Goal: Task Accomplishment & Management: Complete application form

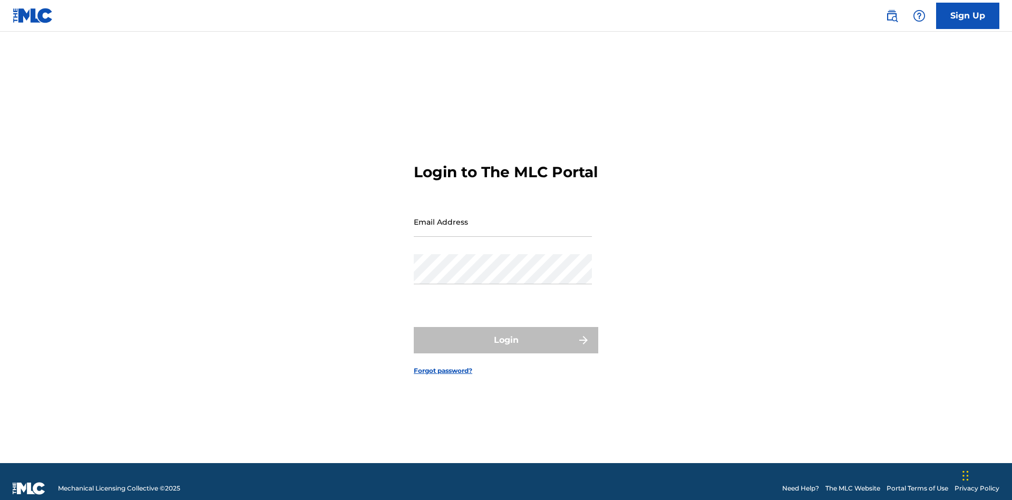
scroll to position [14, 0]
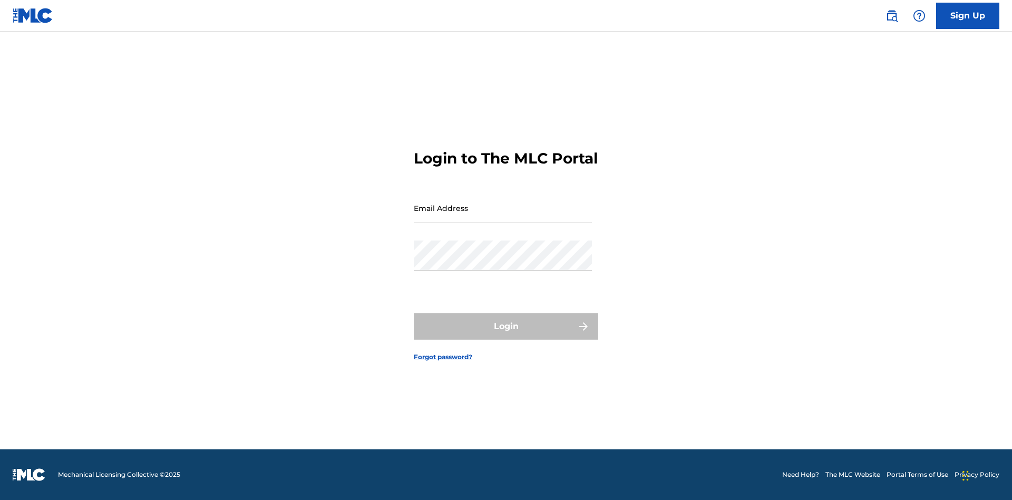
click at [503, 217] on input "Email Address" at bounding box center [503, 208] width 178 height 30
type input "[PERSON_NAME][EMAIL_ADDRESS][PERSON_NAME][DOMAIN_NAME]"
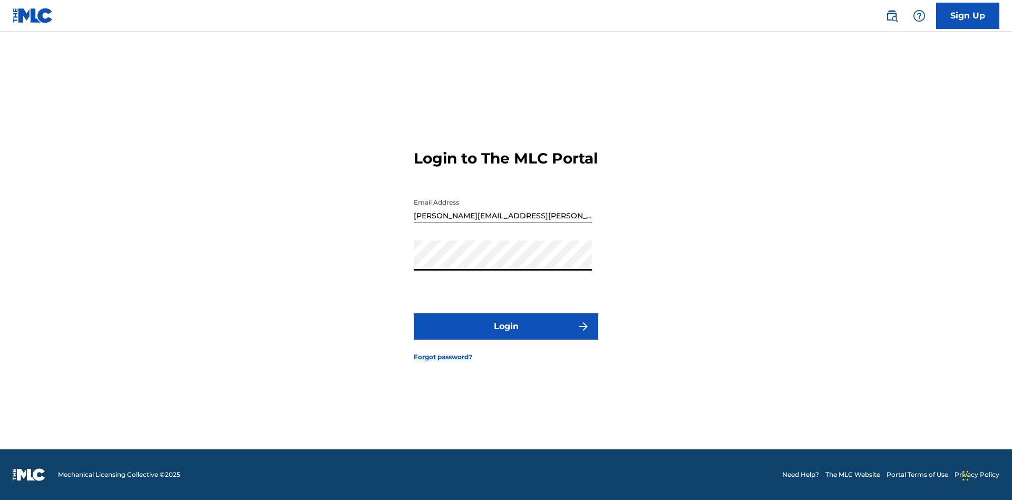
click at [506, 335] on button "Login" at bounding box center [506, 326] width 184 height 26
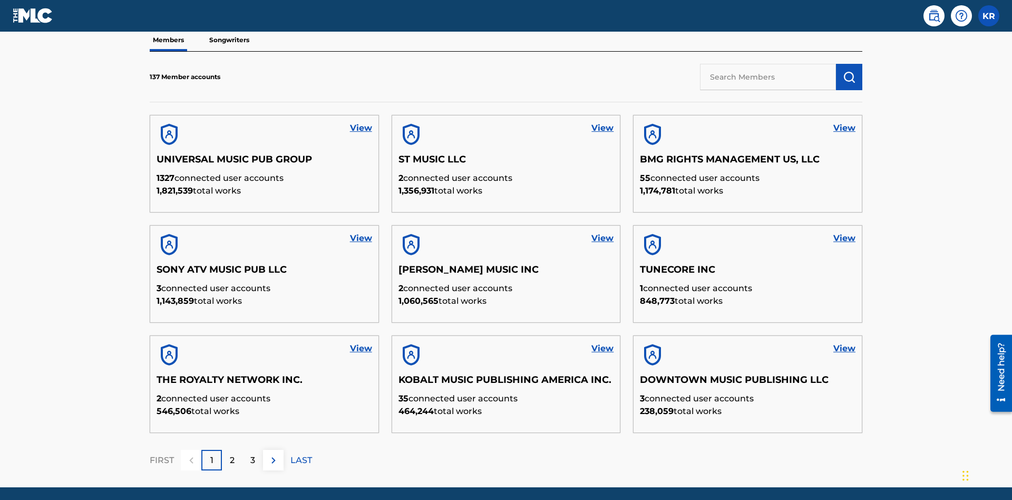
click at [768, 76] on input "text" at bounding box center [768, 77] width 136 height 26
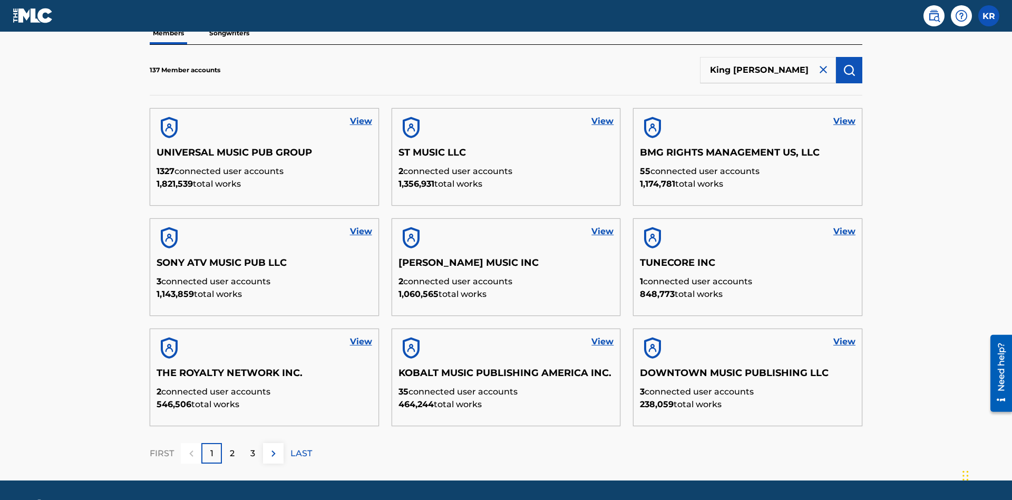
type input "King [PERSON_NAME]"
click at [849, 70] on img "submit" at bounding box center [849, 70] width 13 height 13
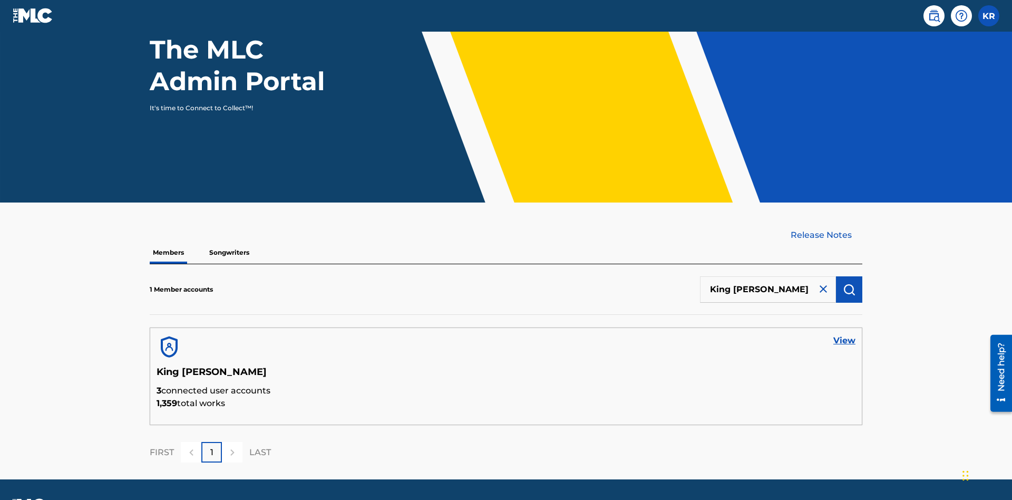
scroll to position [137, 0]
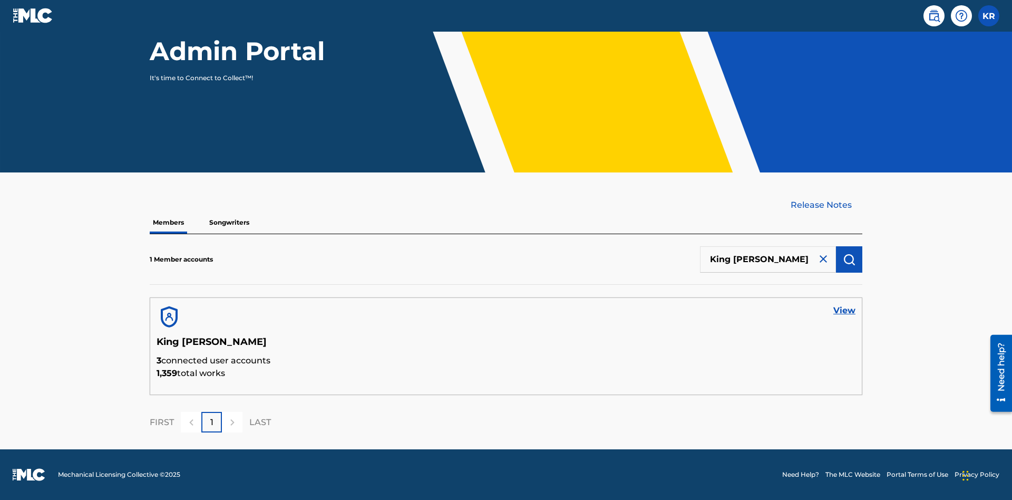
click at [844, 310] on link "View" at bounding box center [844, 310] width 22 height 13
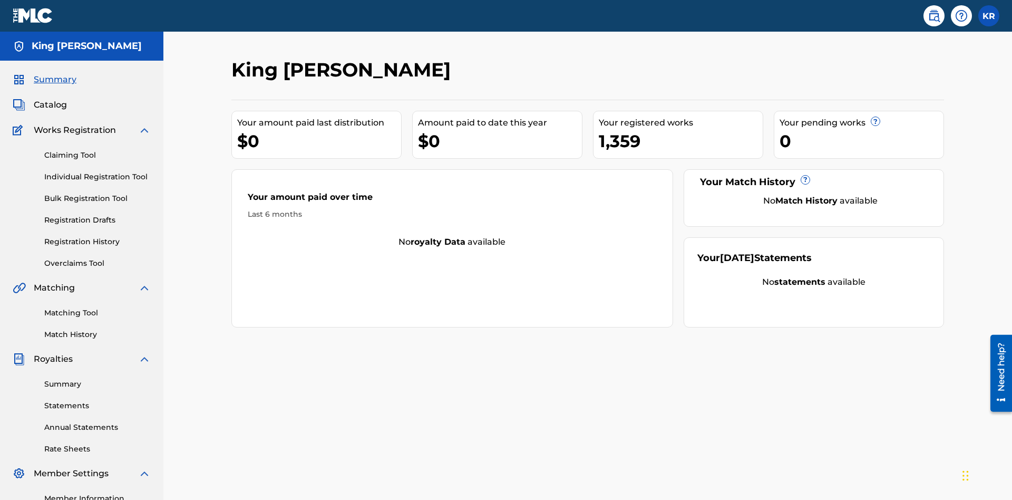
click at [98, 150] on link "Claiming Tool" at bounding box center [97, 155] width 106 height 11
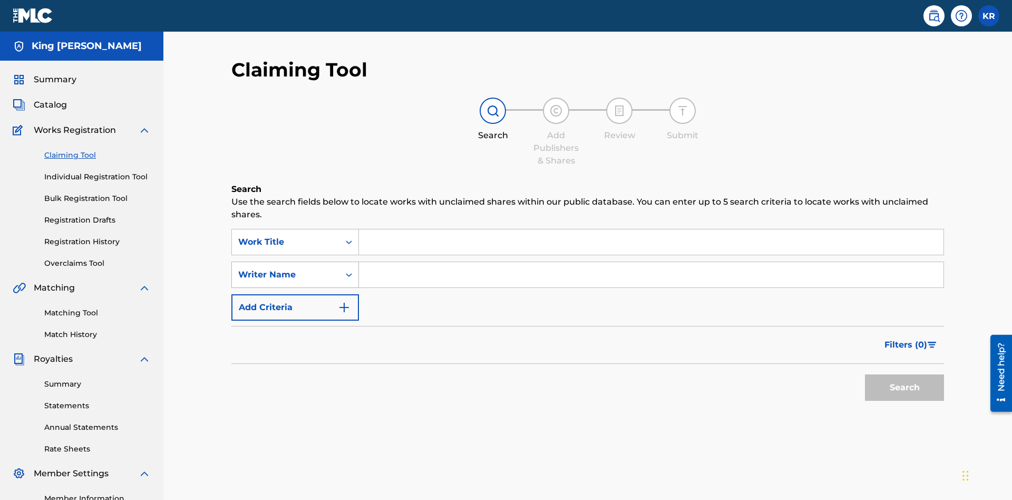
click at [286, 268] on div "Writer Name" at bounding box center [285, 274] width 95 height 13
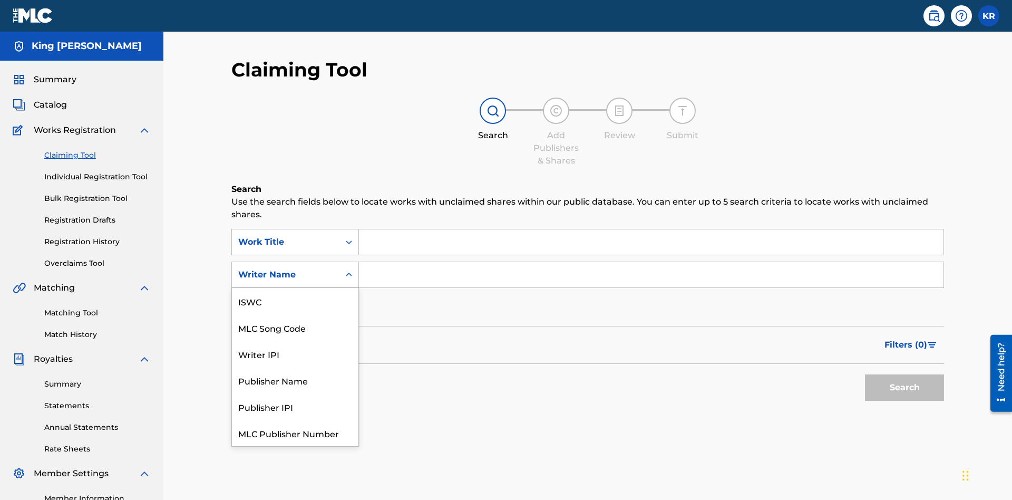
click at [295, 314] on div "MLC Song Code" at bounding box center [295, 327] width 127 height 26
click at [651, 229] on input "Search Form" at bounding box center [651, 241] width 585 height 25
type input "NON-OWNED WORK TO CLAIM"
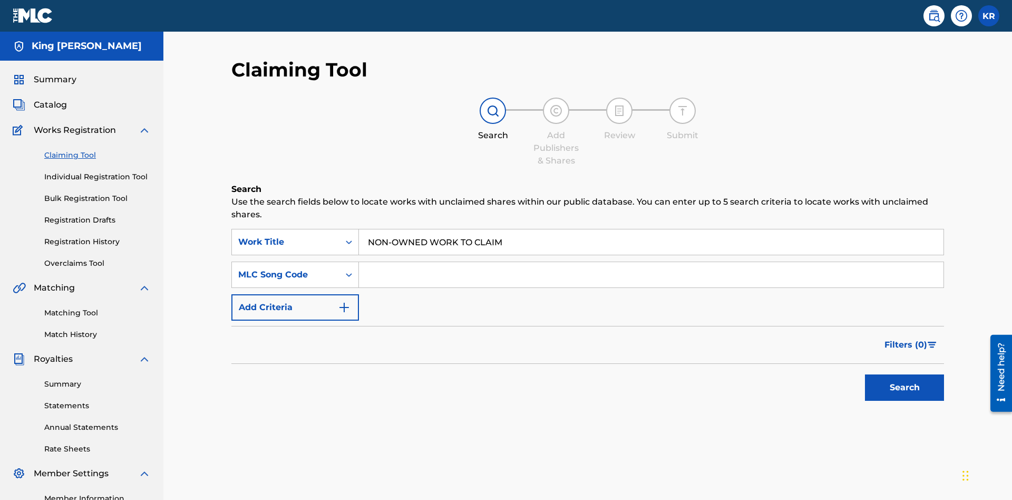
click at [651, 262] on input "Search Form" at bounding box center [651, 274] width 585 height 25
click at [905, 374] on button "Search" at bounding box center [904, 387] width 79 height 26
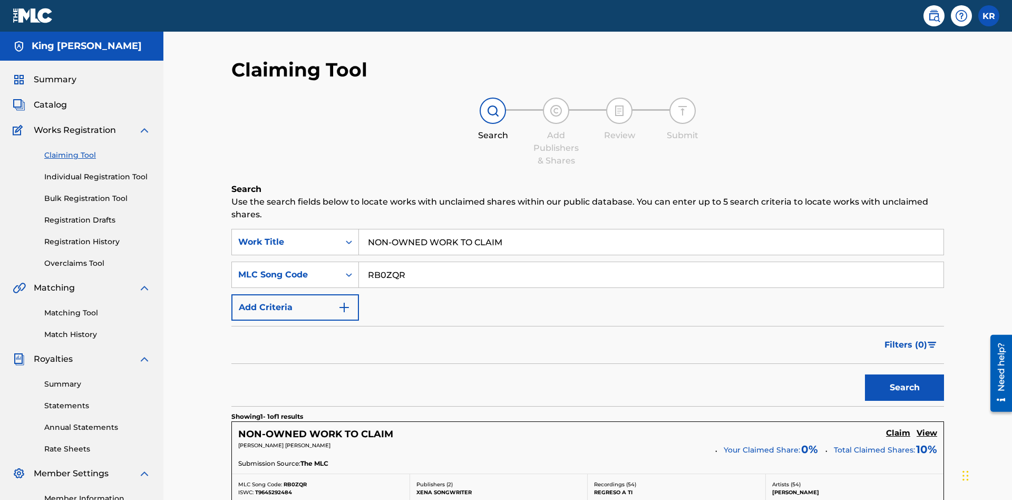
click at [898, 428] on h5 "Claim" at bounding box center [898, 433] width 24 height 10
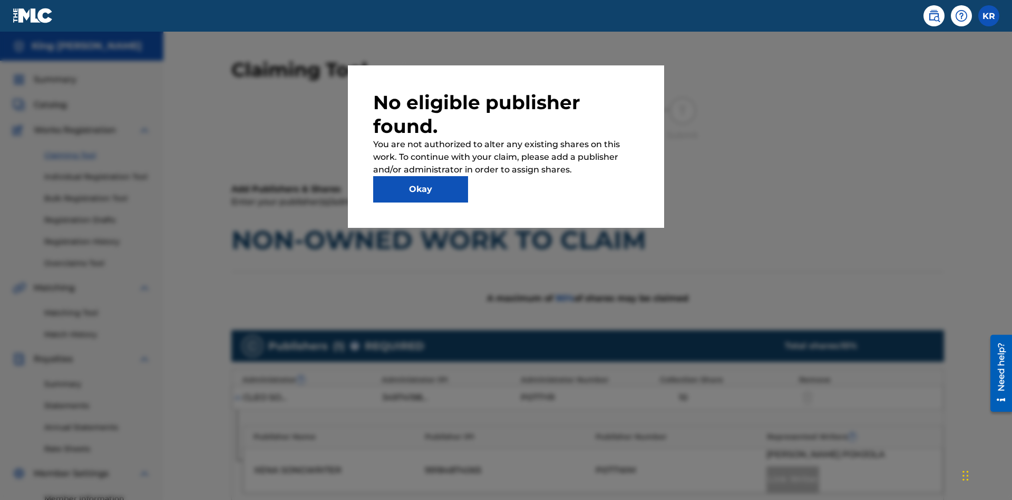
click at [421, 189] on button "Okay" at bounding box center [420, 189] width 95 height 26
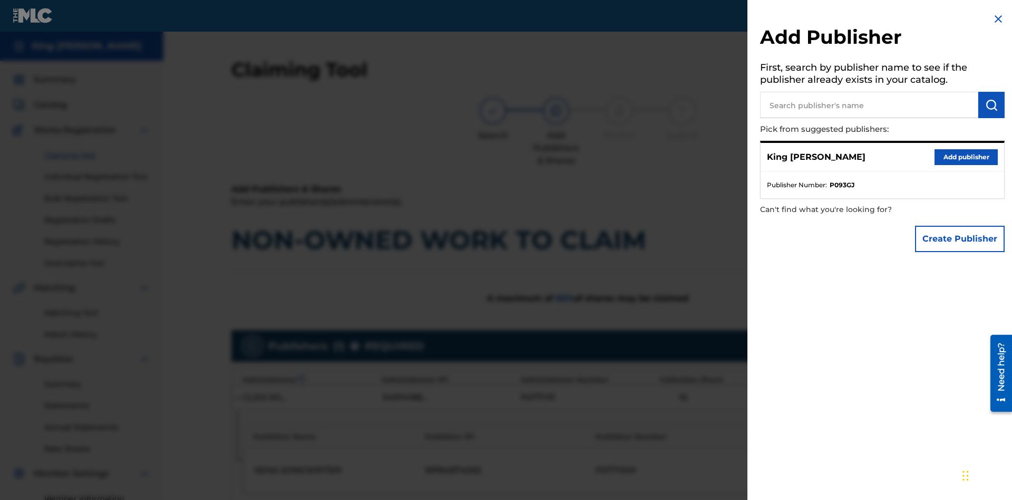
click at [869, 105] on input "text" at bounding box center [869, 105] width 218 height 26
type input "Test2025.08.22.04.33.29"
click at [991, 105] on img "submit" at bounding box center [991, 105] width 13 height 13
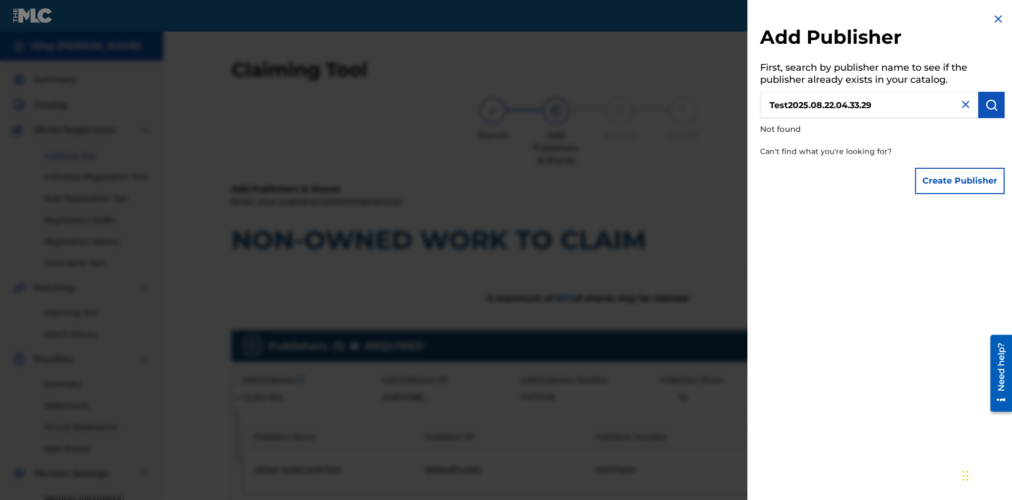
click at [960, 180] on button "Create Publisher" at bounding box center [960, 181] width 90 height 26
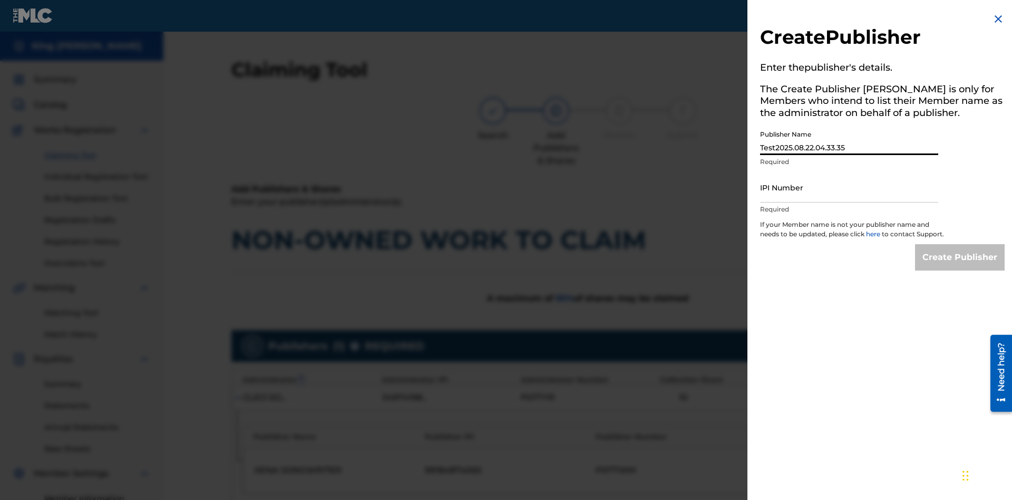
click at [849, 187] on input "IPI Number" at bounding box center [849, 187] width 178 height 30
click at [960, 267] on input "Create Publisher" at bounding box center [960, 257] width 90 height 26
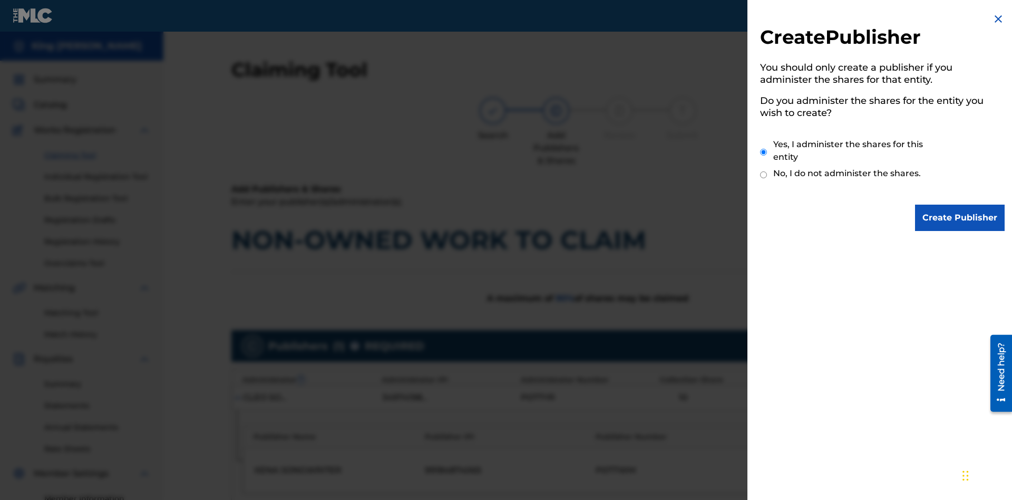
click at [764, 152] on input "Yes, I administer the shares for this entity" at bounding box center [763, 152] width 7 height 23
click at [960, 218] on input "Create Publisher" at bounding box center [960, 218] width 90 height 26
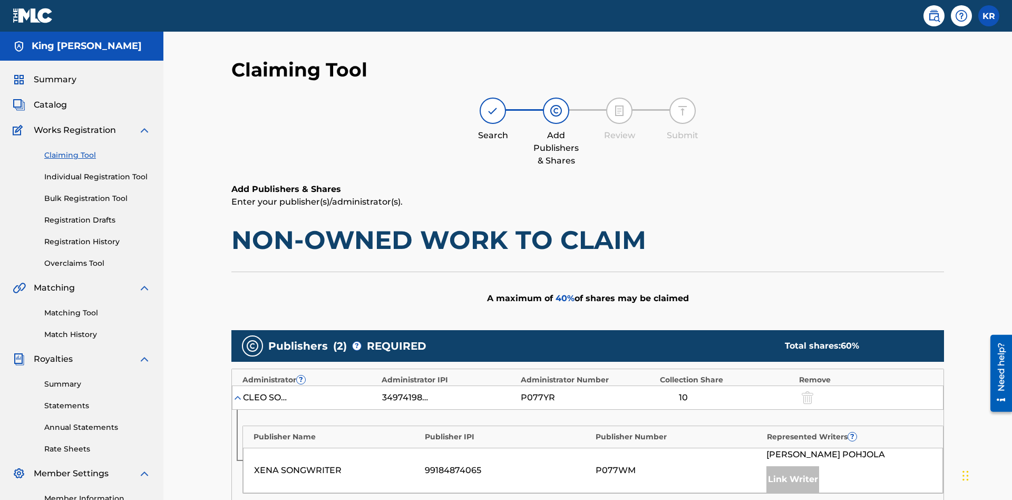
type input "50"
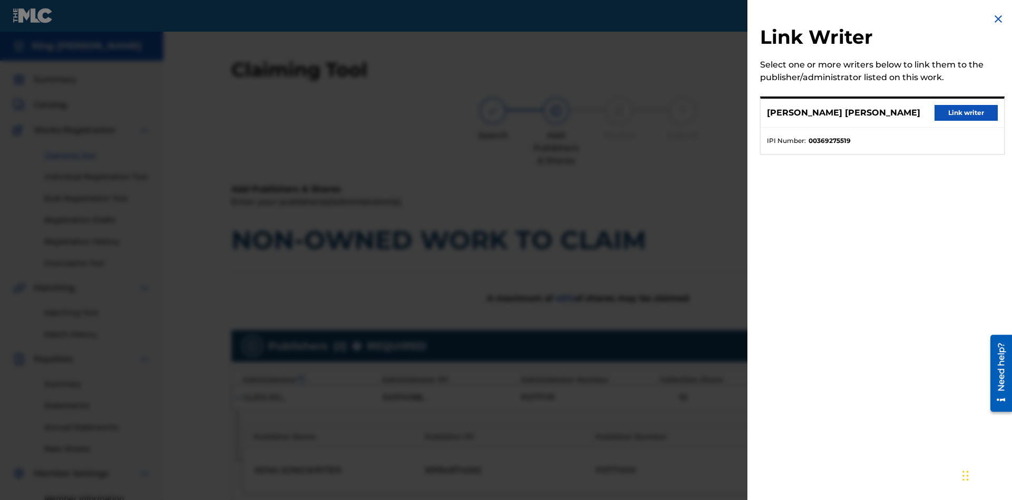
click at [966, 113] on button "Link writer" at bounding box center [966, 113] width 63 height 16
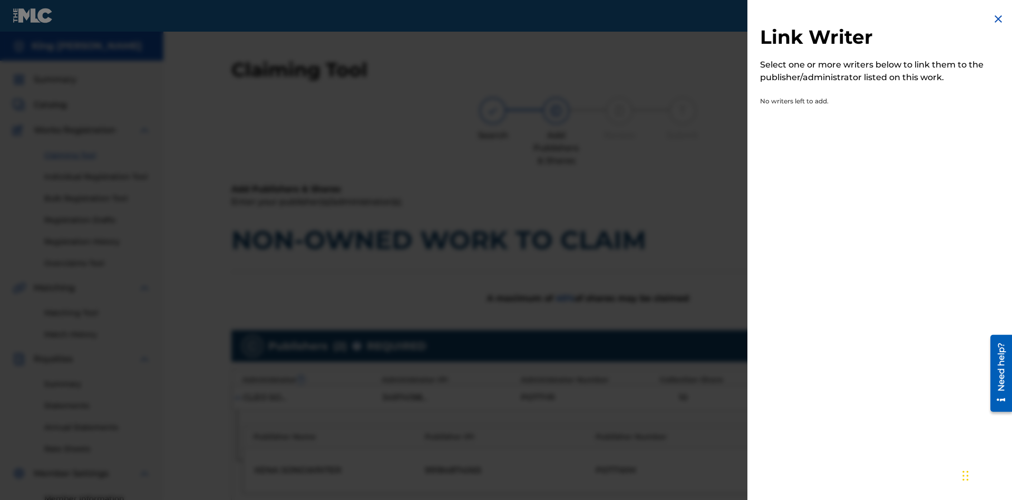
click at [998, 19] on img at bounding box center [998, 19] width 13 height 13
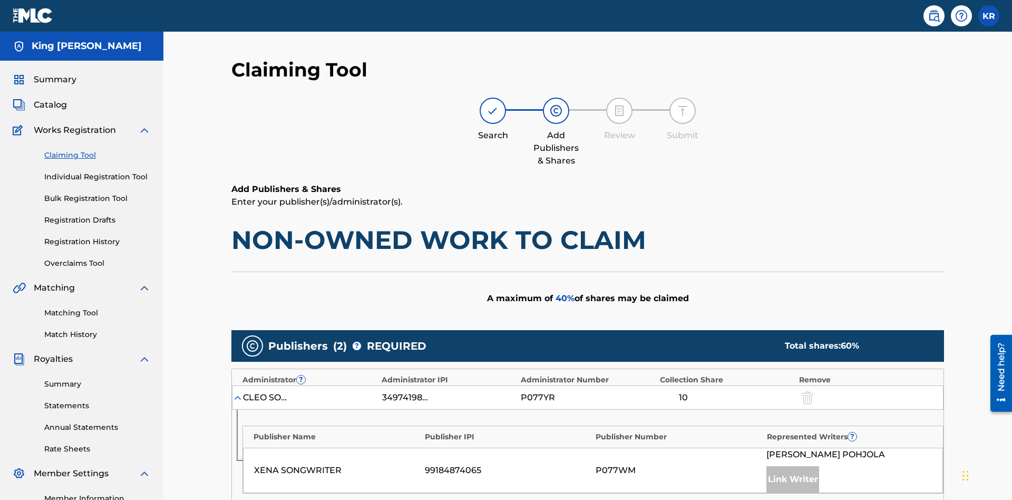
scroll to position [370, 0]
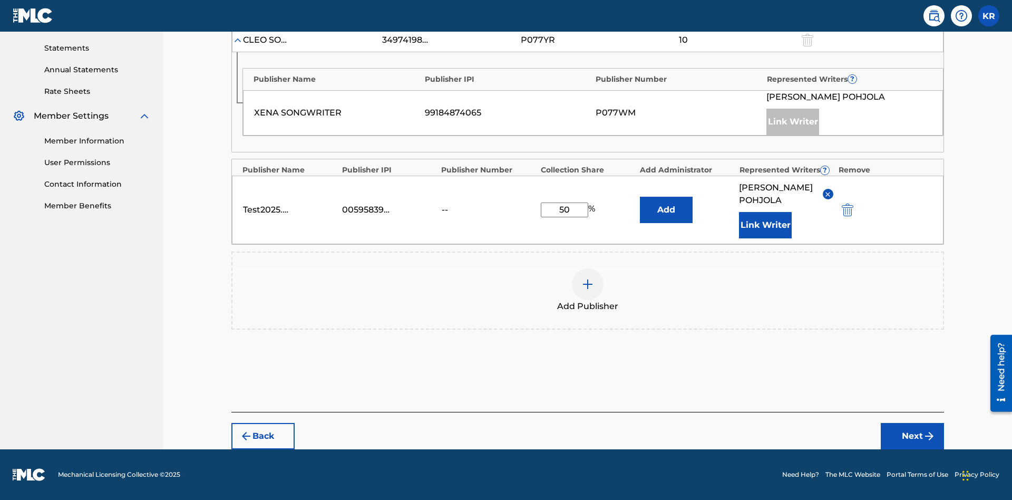
click at [666, 203] on button "Add" at bounding box center [666, 210] width 53 height 26
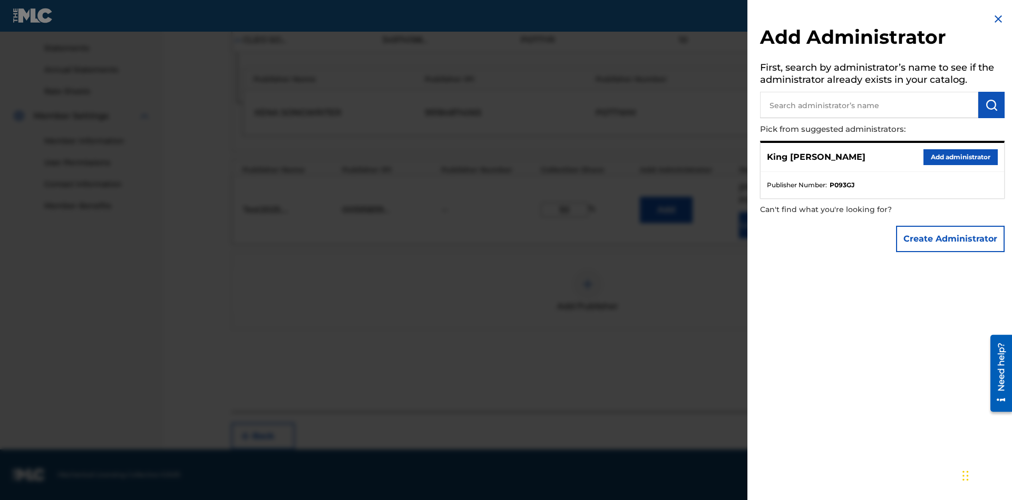
click at [869, 105] on input "text" at bounding box center [869, 105] width 218 height 26
type input "Test2025.08.22.04.34.03"
click at [991, 105] on img "submit" at bounding box center [991, 105] width 13 height 13
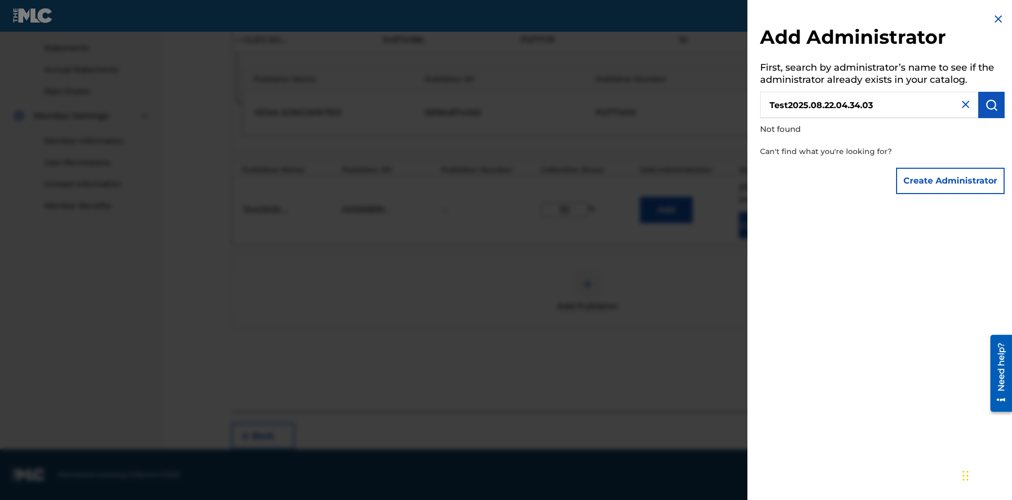
click at [951, 180] on button "Create Administrator" at bounding box center [950, 181] width 109 height 26
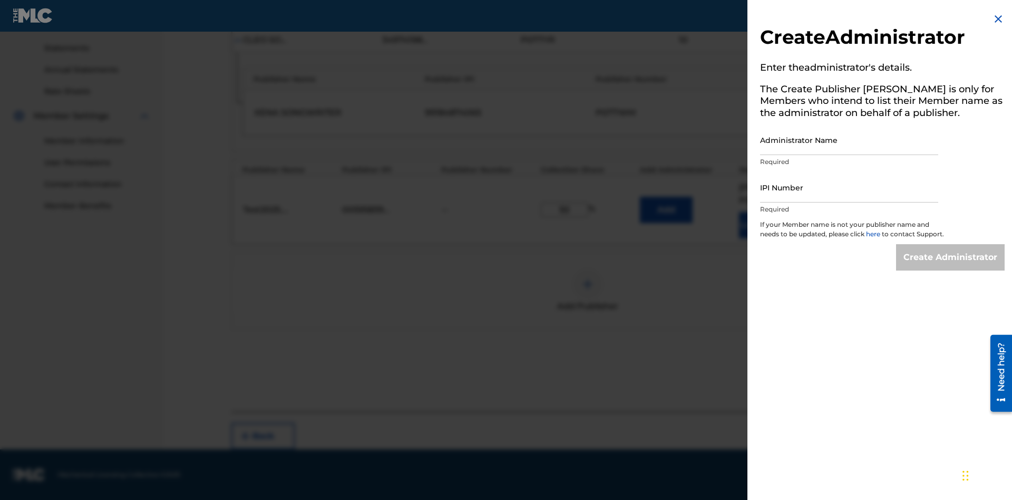
click at [849, 140] on input "Administrator Name" at bounding box center [849, 140] width 178 height 30
type input "Test2025.08.22.04.34.09"
click at [849, 187] on input "IPI Number" at bounding box center [849, 187] width 178 height 30
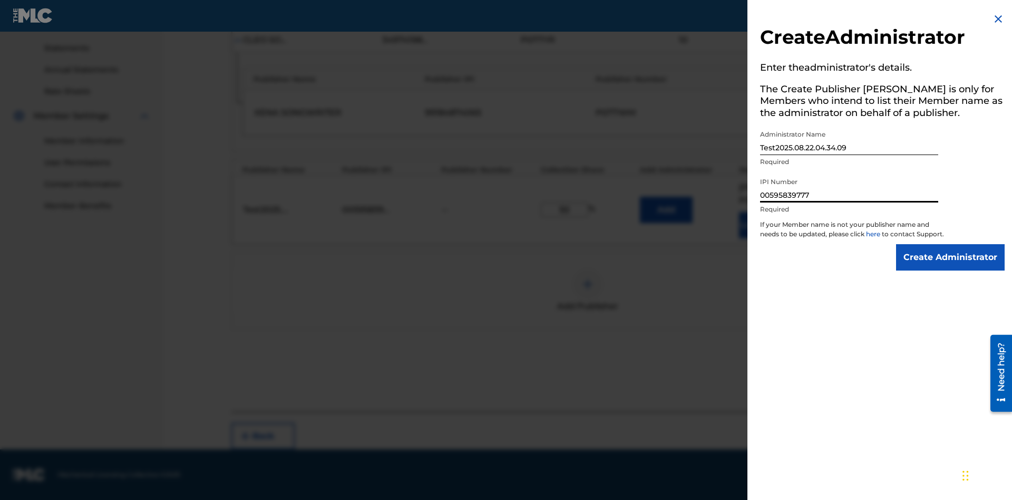
click at [951, 267] on input "Create Administrator" at bounding box center [950, 257] width 109 height 26
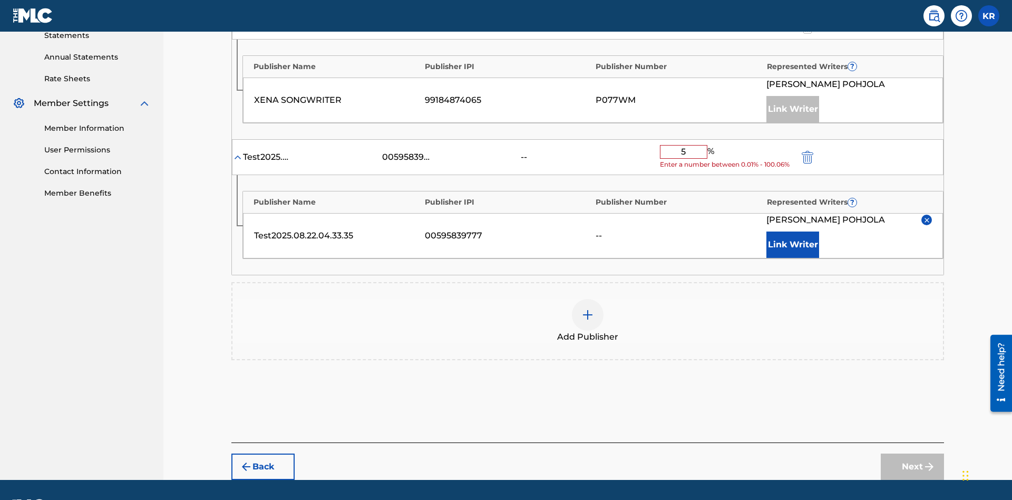
type input "50"
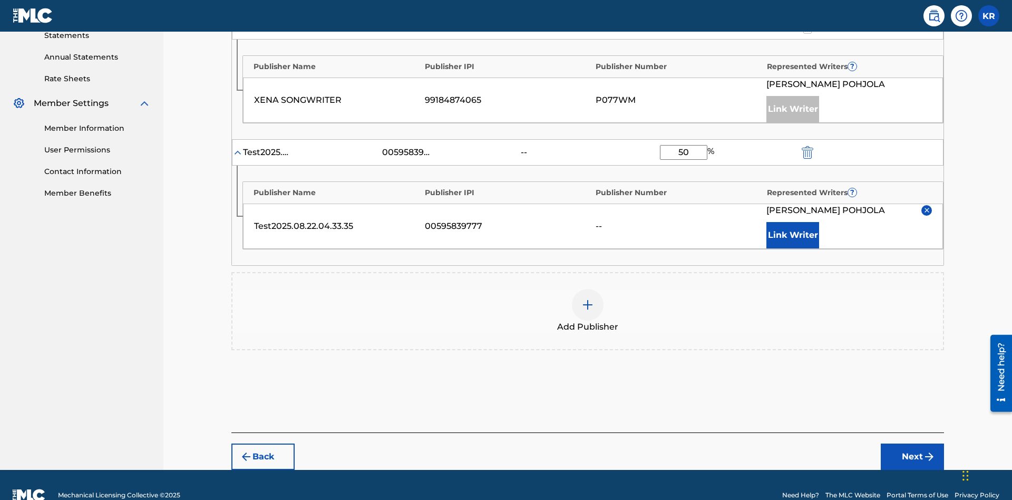
click at [912, 443] on button "Next" at bounding box center [912, 456] width 63 height 26
